Goal: Information Seeking & Learning: Learn about a topic

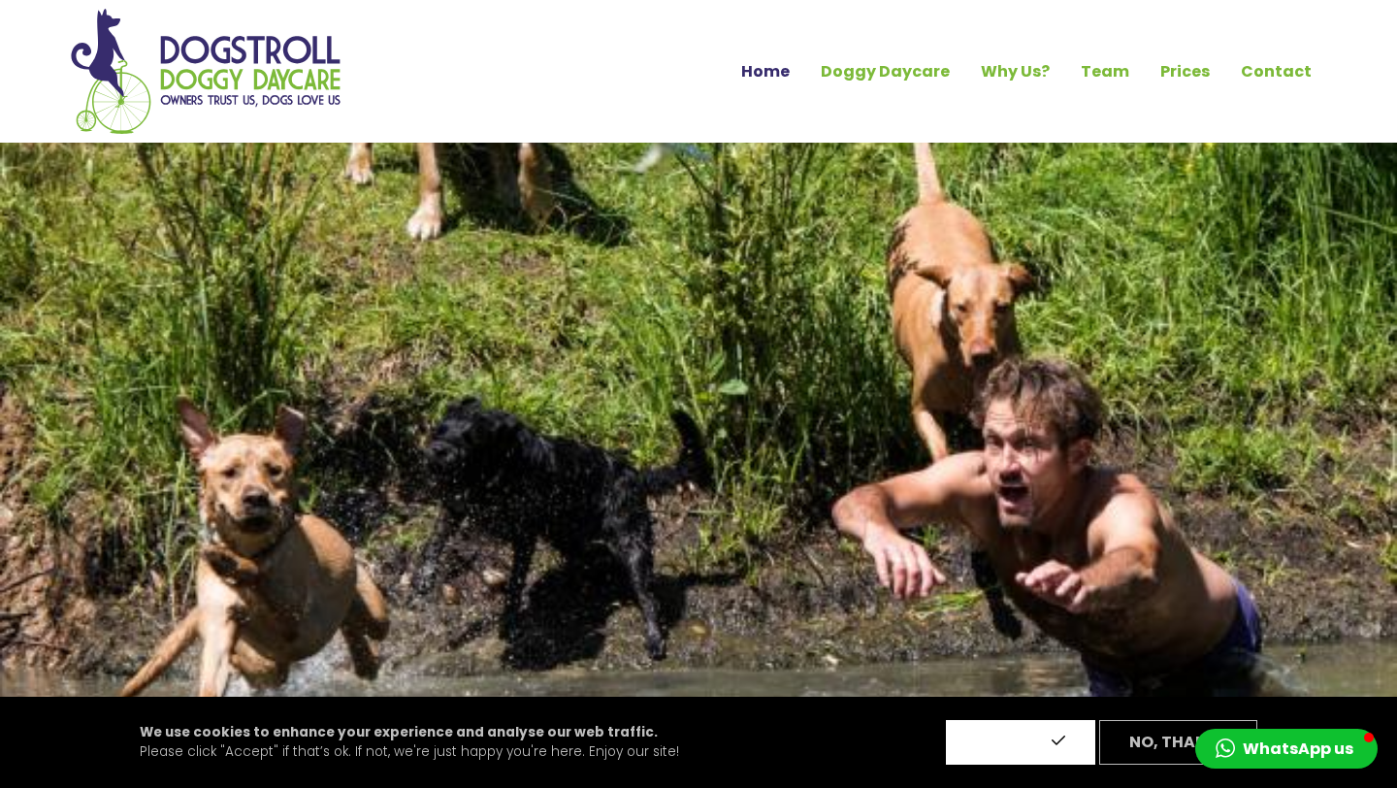
click at [971, 733] on button "Accept" at bounding box center [1020, 742] width 149 height 45
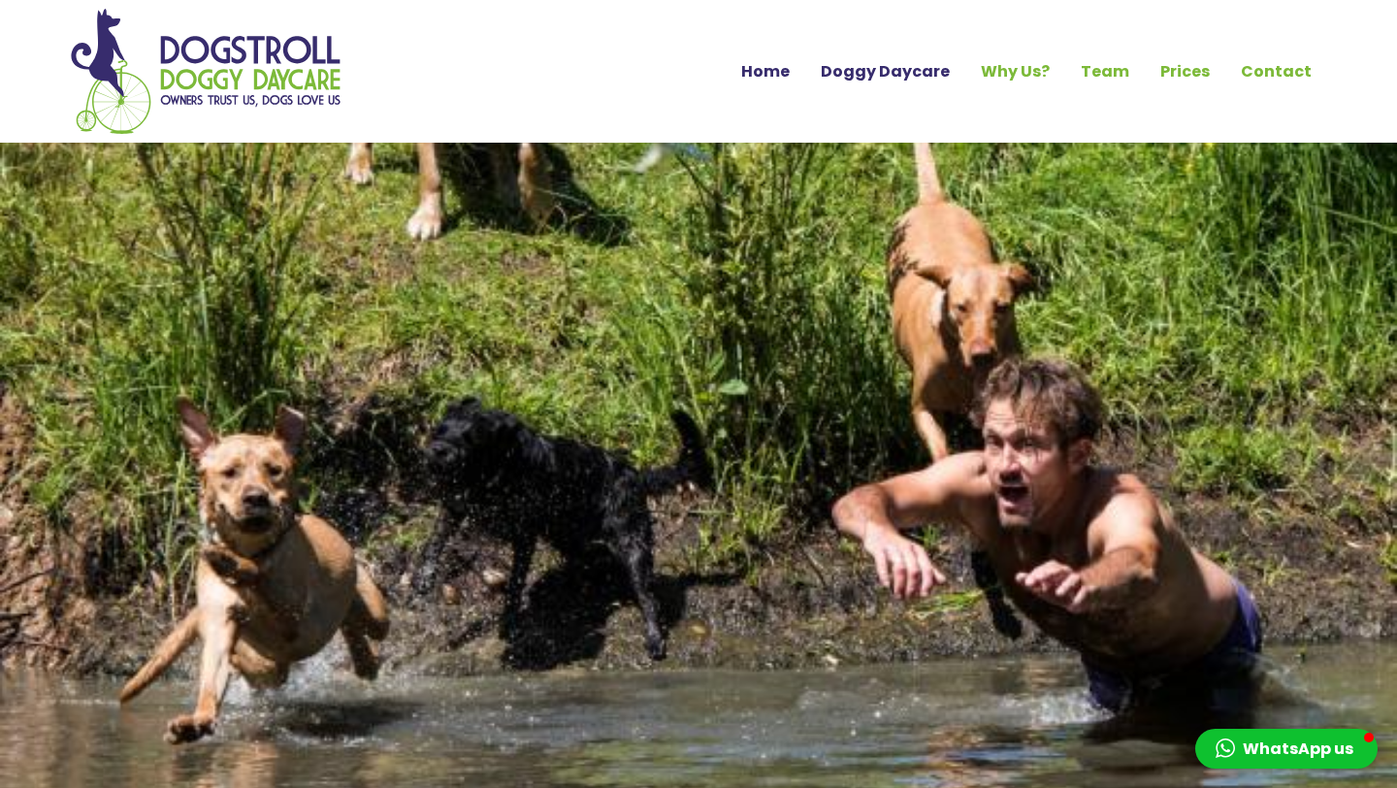
click at [929, 81] on link "Doggy Daycare" at bounding box center [885, 71] width 160 height 33
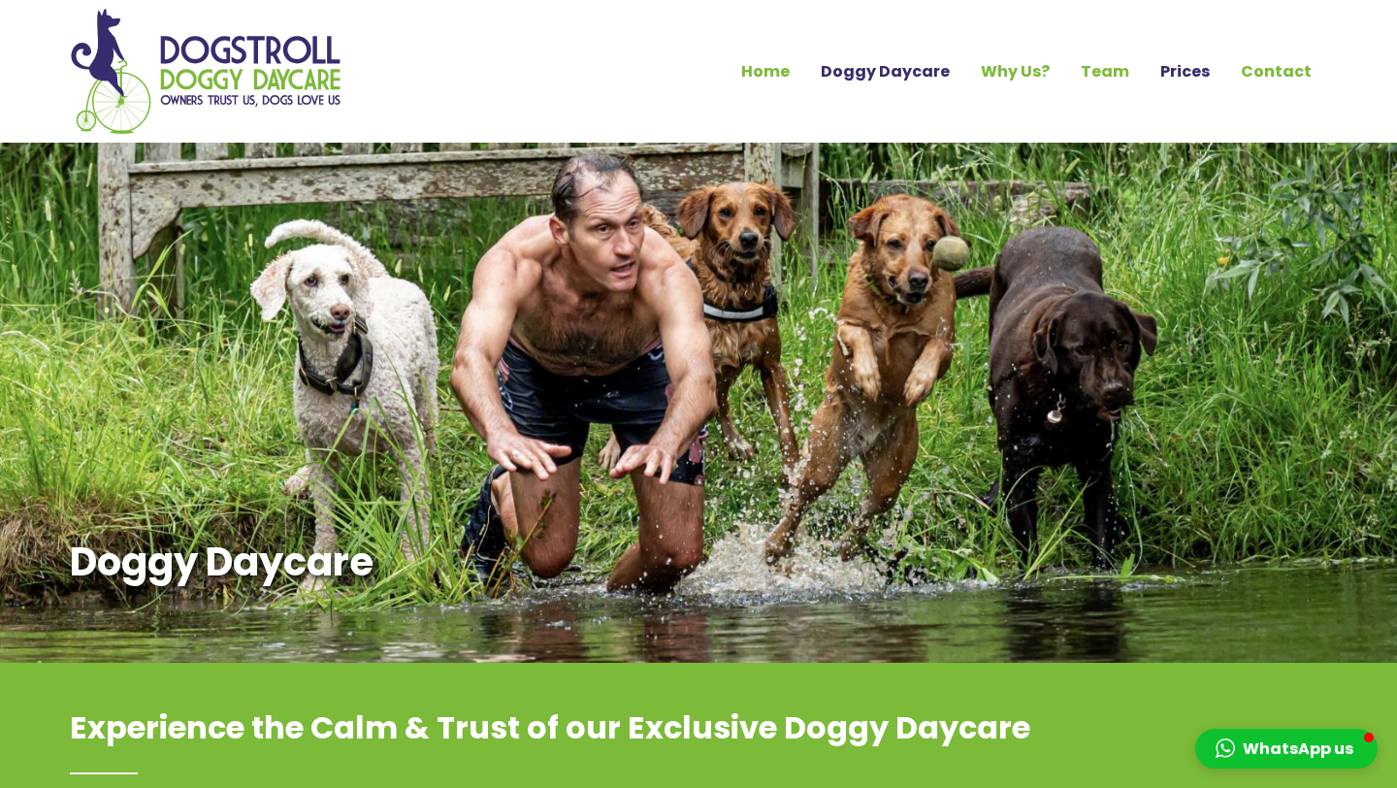
click at [1186, 65] on link "Prices" at bounding box center [1185, 71] width 81 height 33
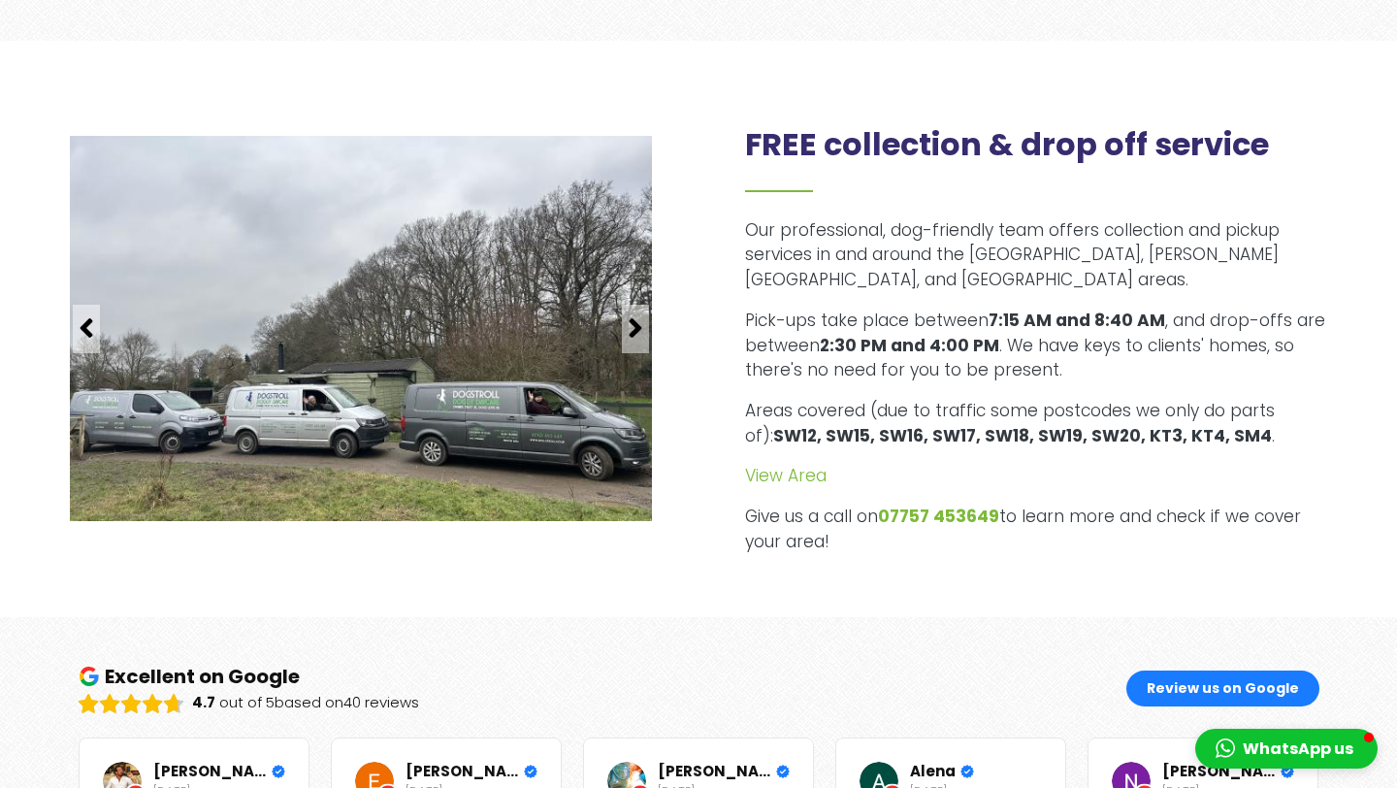
scroll to position [1708, 0]
